Goal: Find specific page/section: Find specific page/section

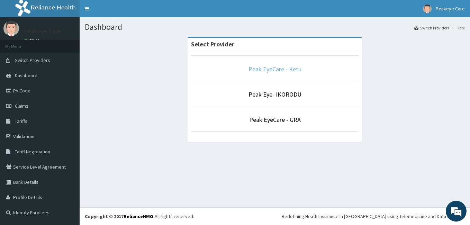
click at [263, 67] on link "Peak EyeCare - Ketu" at bounding box center [274, 69] width 53 height 8
